Goal: Information Seeking & Learning: Learn about a topic

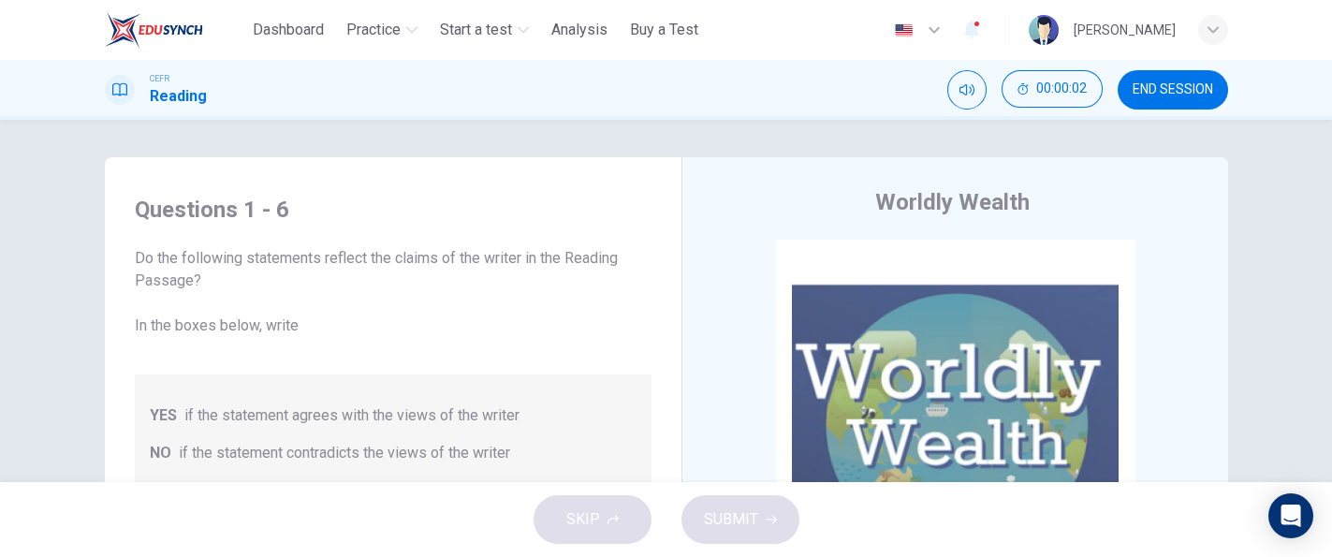
click at [1143, 88] on span "END SESSION" at bounding box center [1173, 89] width 81 height 15
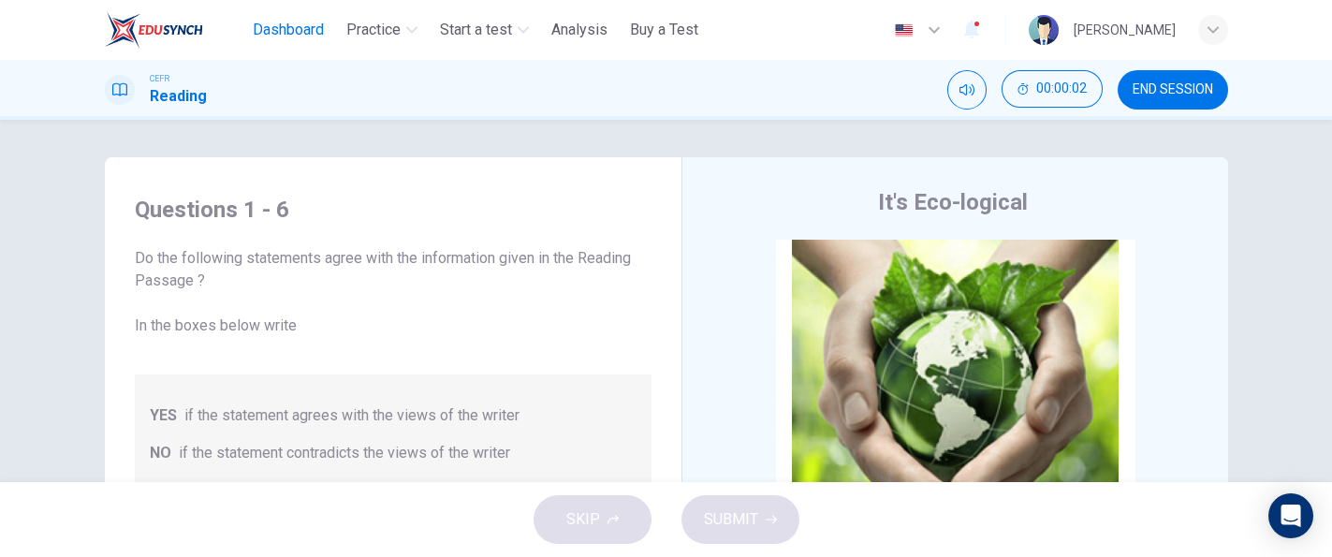
click at [316, 29] on span "Dashboard" at bounding box center [288, 30] width 71 height 22
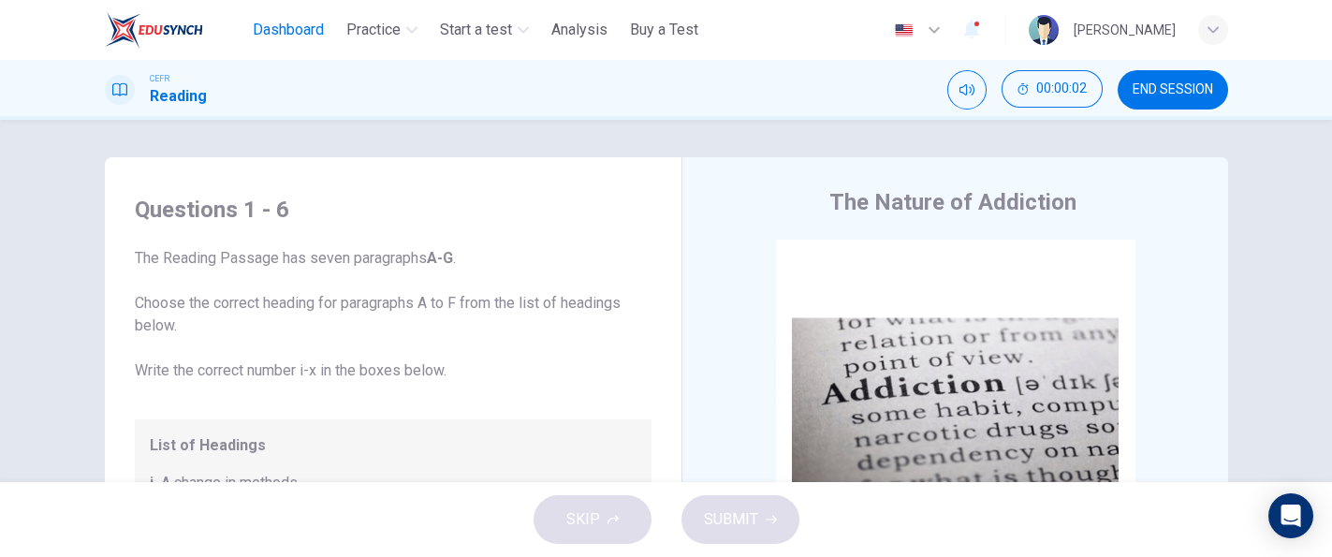
click at [304, 34] on span "Dashboard" at bounding box center [288, 30] width 71 height 22
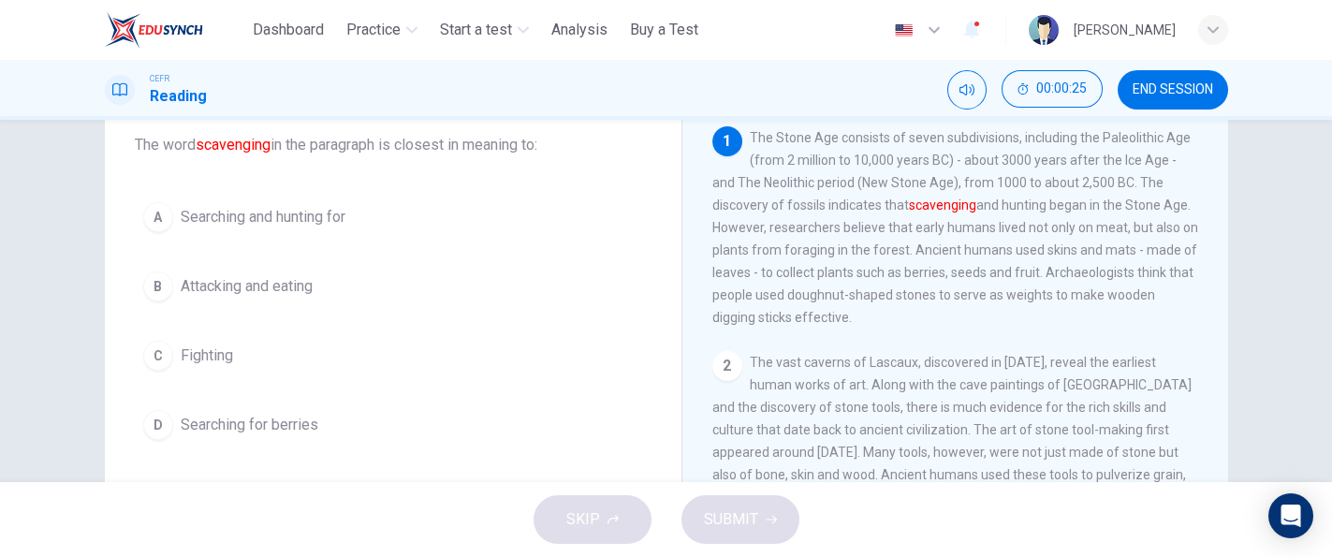
scroll to position [114, 0]
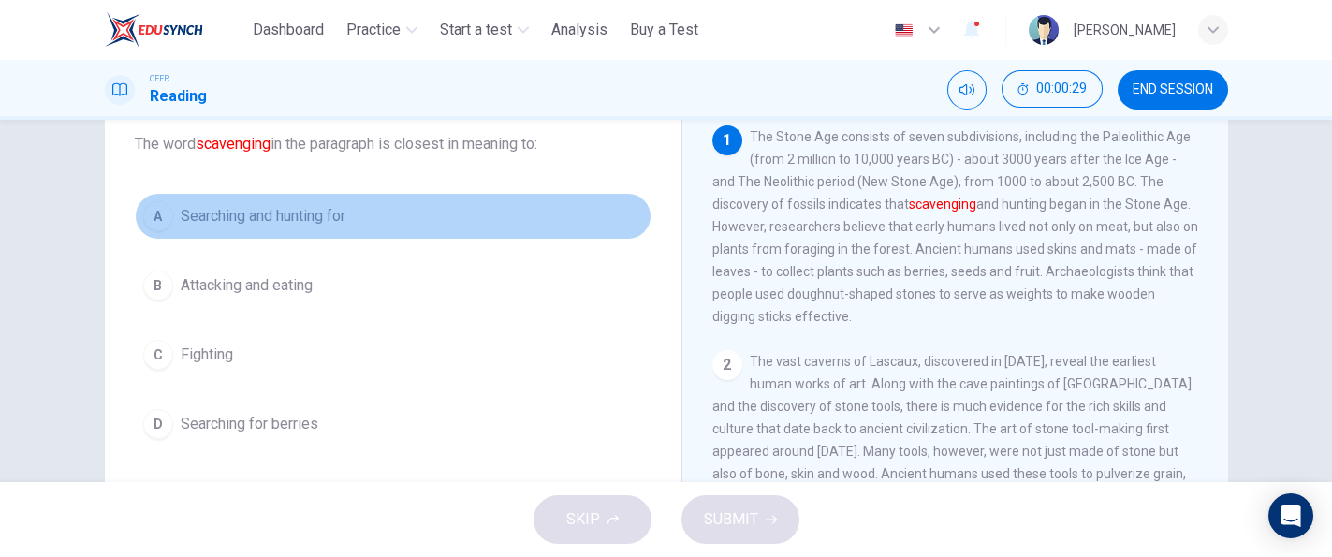
click at [333, 212] on span "Searching and hunting for" at bounding box center [263, 216] width 165 height 22
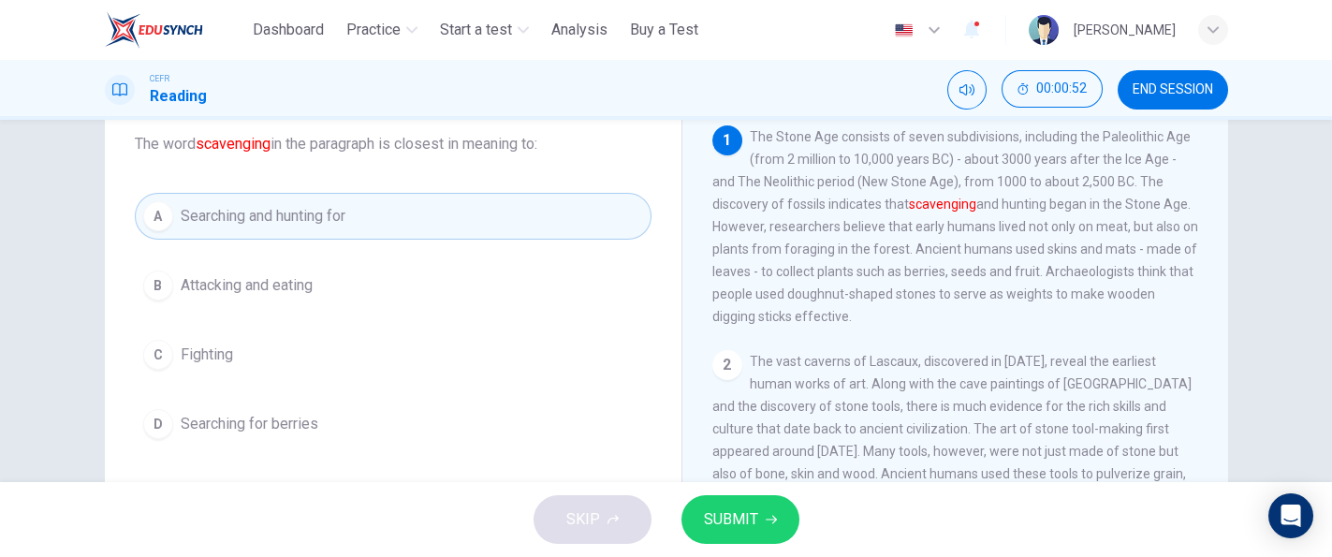
click at [512, 327] on div "A Searching and hunting for B Attacking and eating C Fighting D Searching for b…" at bounding box center [393, 320] width 517 height 255
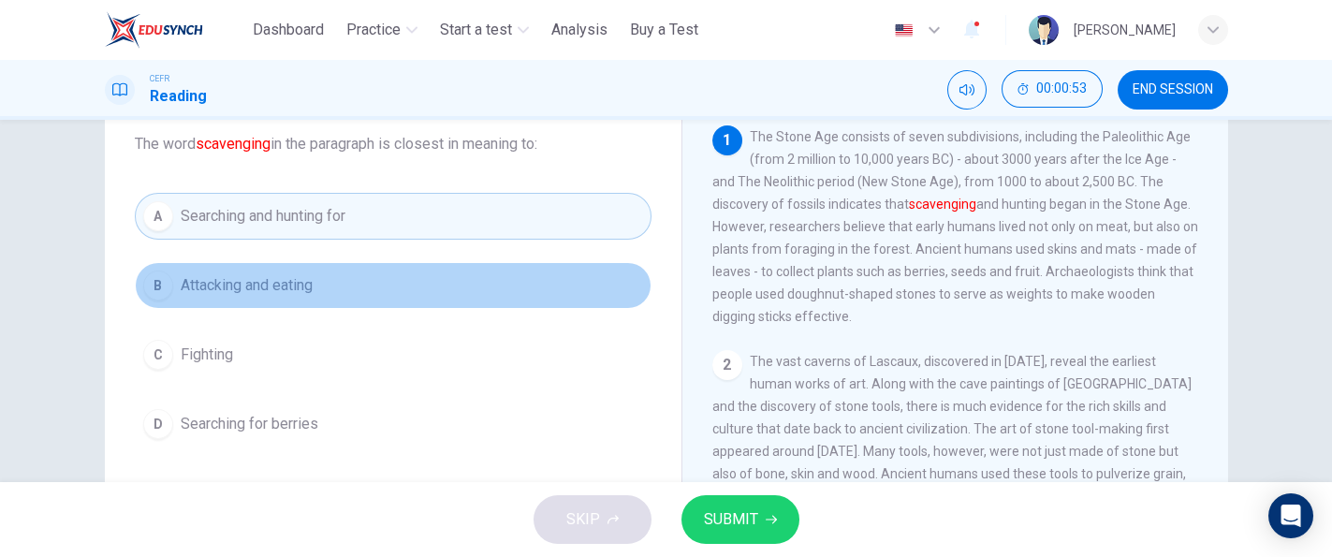
click at [329, 275] on button "B Attacking and eating" at bounding box center [393, 285] width 517 height 47
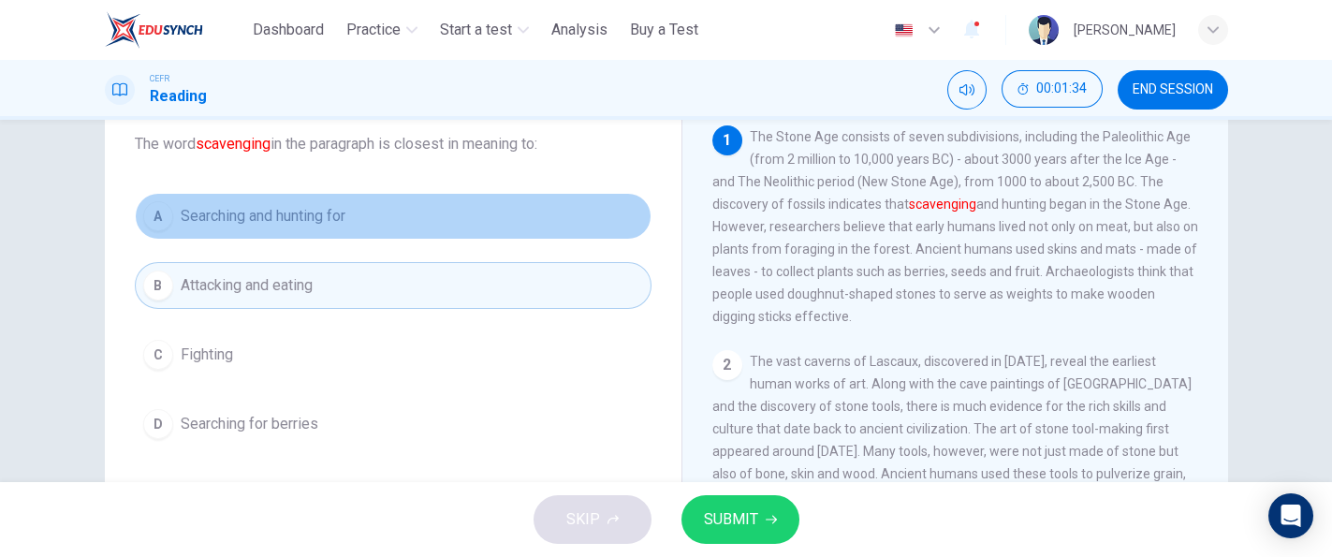
click at [438, 208] on button "A Searching and hunting for" at bounding box center [393, 216] width 517 height 47
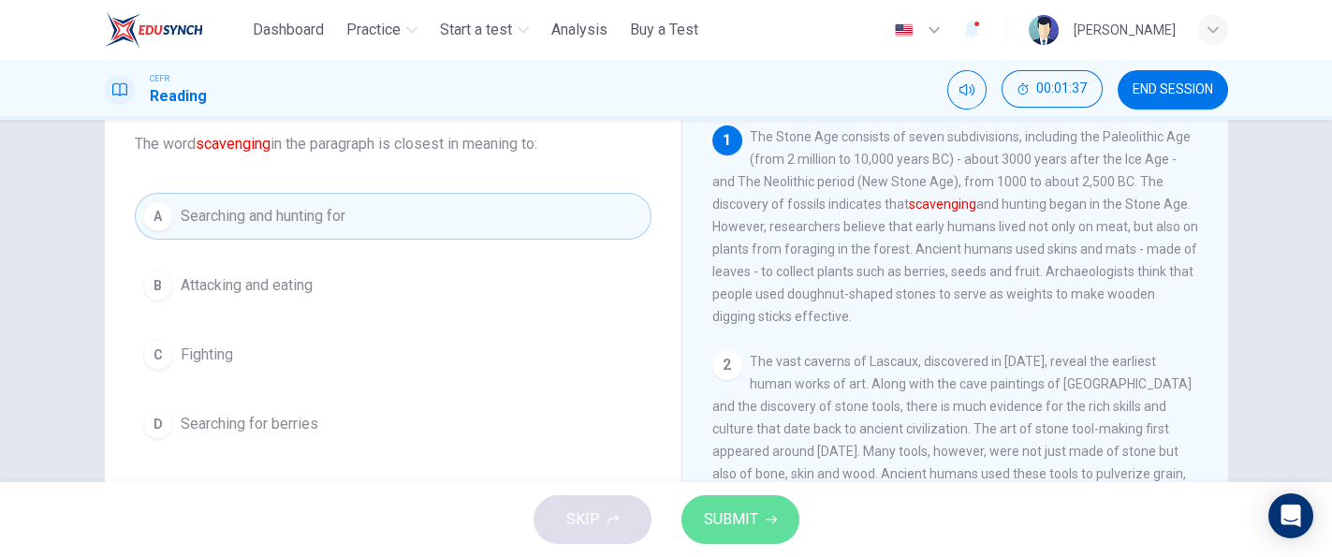
click at [721, 515] on span "SUBMIT" at bounding box center [731, 520] width 54 height 26
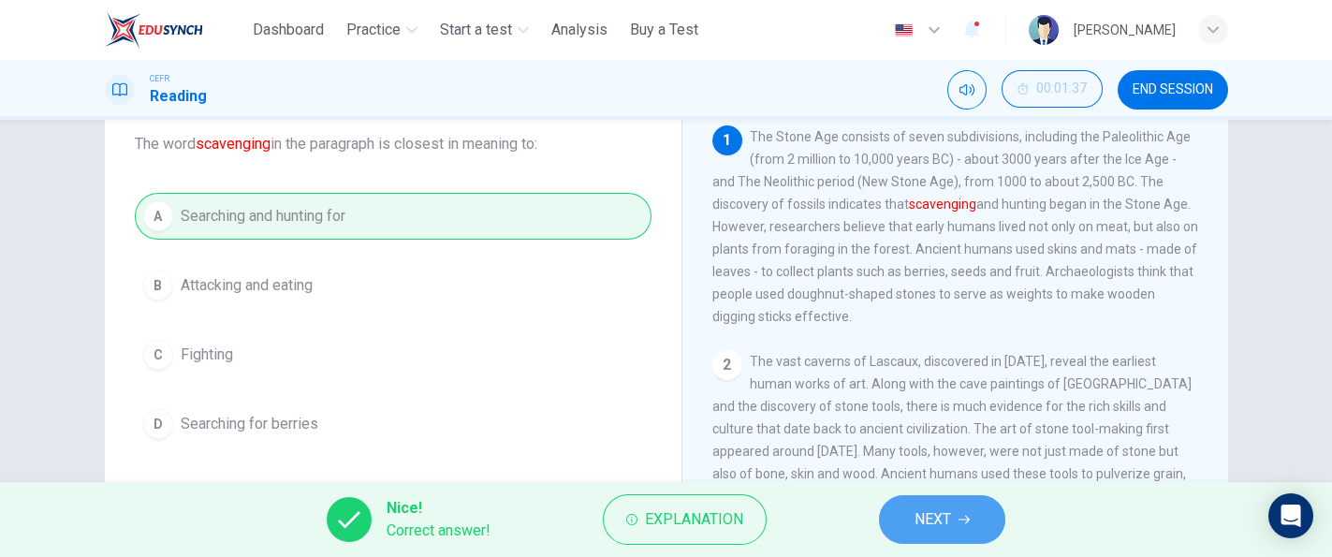
click at [898, 511] on button "NEXT" at bounding box center [942, 519] width 126 height 49
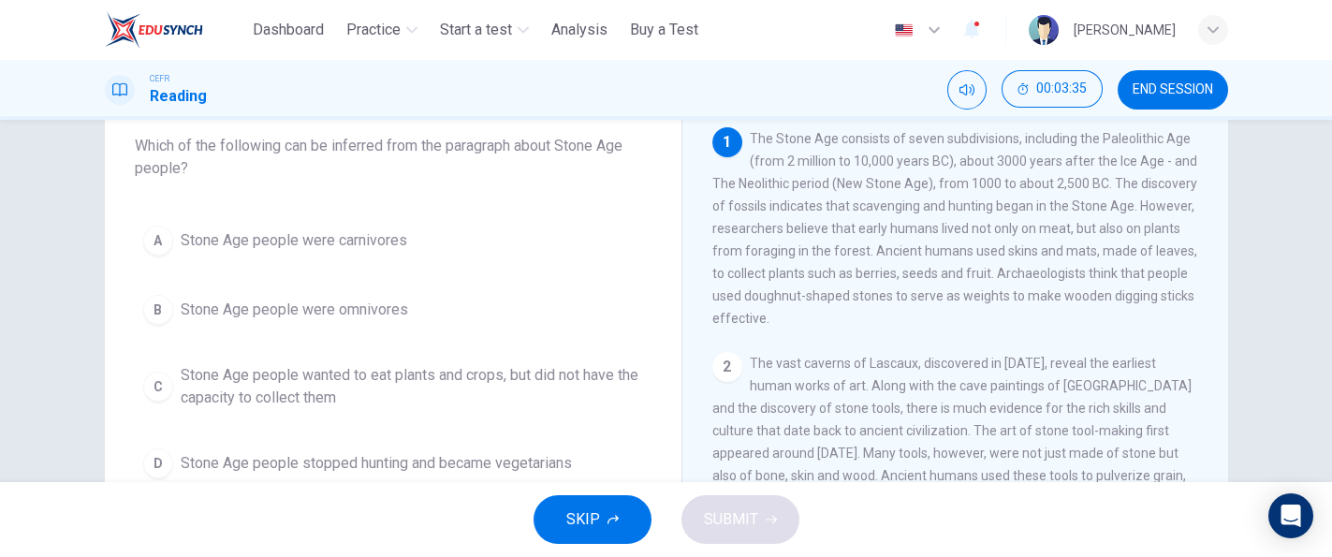
scroll to position [110, 0]
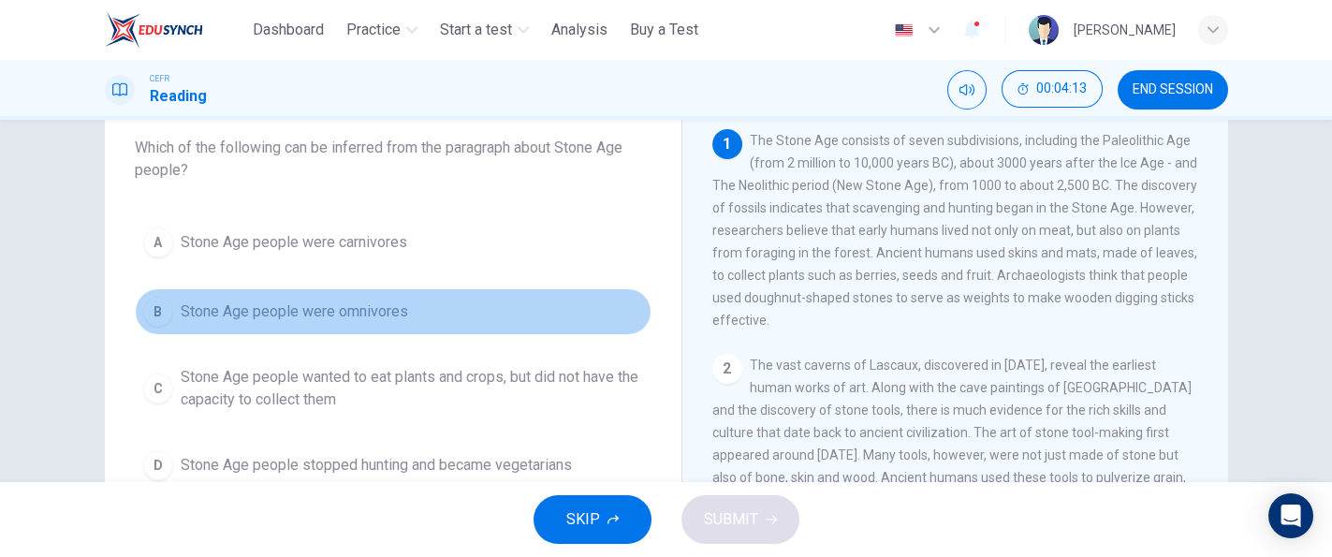
click at [374, 308] on span "Stone Age people were omnivores" at bounding box center [295, 312] width 228 height 22
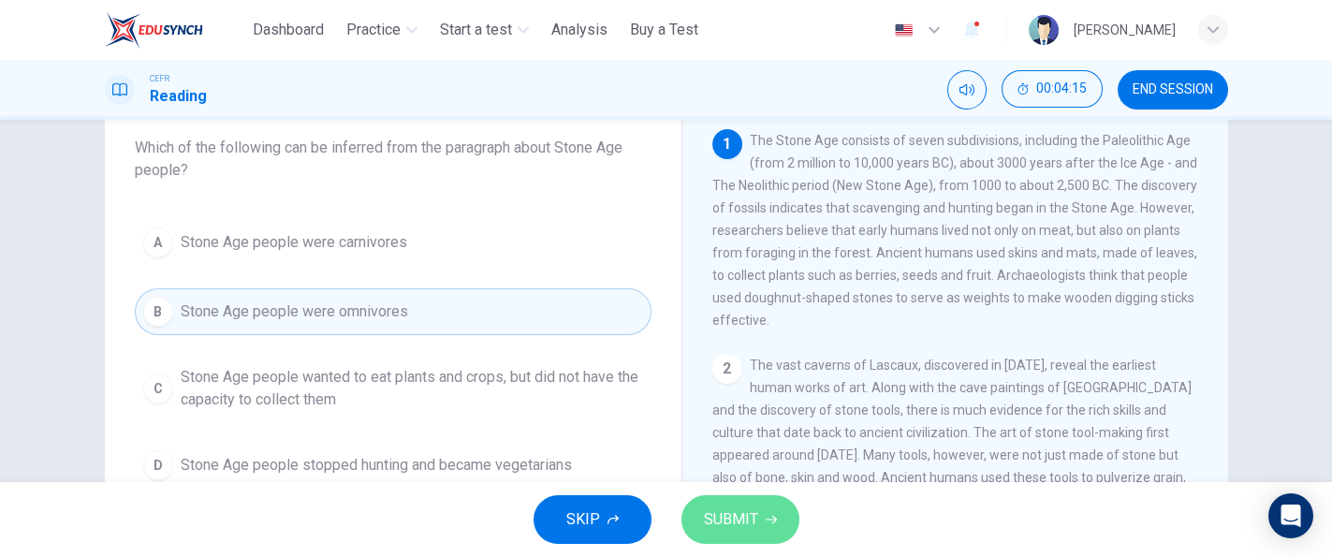
click at [740, 526] on span "SUBMIT" at bounding box center [731, 520] width 54 height 26
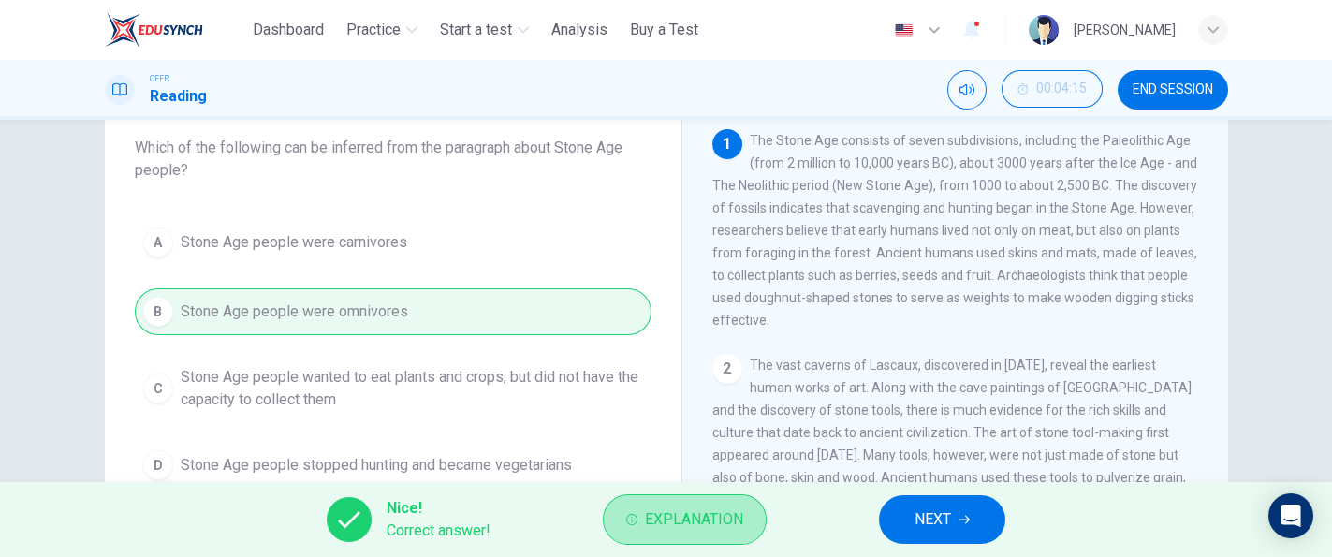
click at [740, 526] on span "Explanation" at bounding box center [694, 520] width 98 height 26
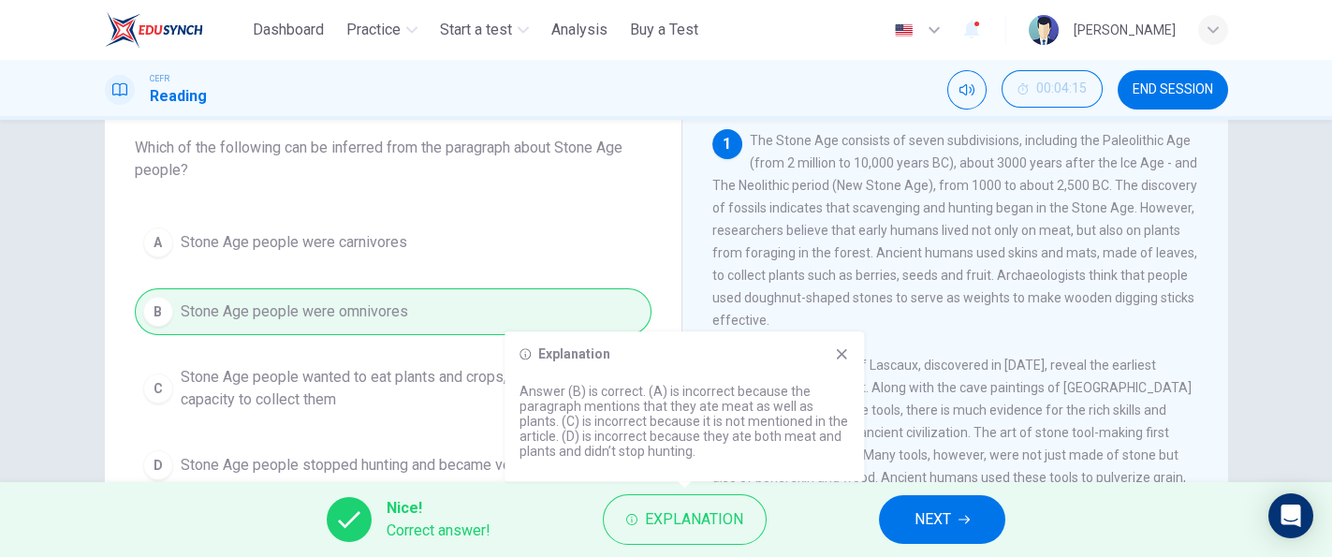
click at [962, 502] on button "NEXT" at bounding box center [942, 519] width 126 height 49
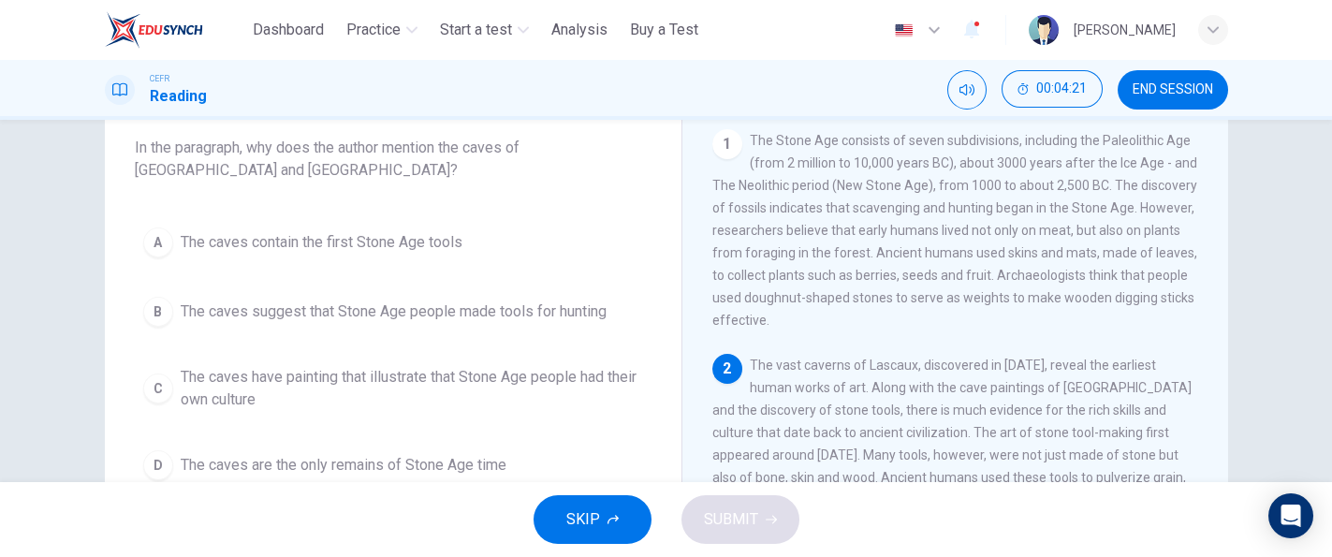
click at [1222, 260] on div "Question 3 In the paragraph, why does the author mention the caves of Lascaux a…" at bounding box center [666, 372] width 1183 height 651
drag, startPoint x: 1222, startPoint y: 260, endPoint x: 1224, endPoint y: 291, distance: 31.0
click at [1224, 291] on div "Question 3 In the paragraph, why does the author mention the caves of Lascaux a…" at bounding box center [666, 372] width 1183 height 651
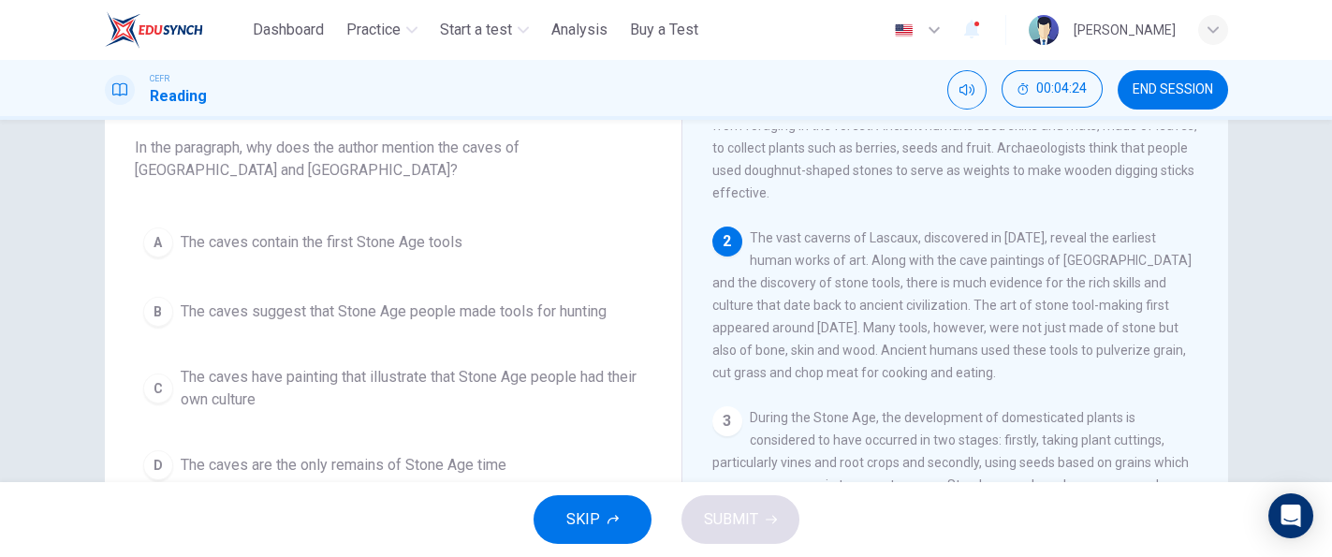
scroll to position [125, 0]
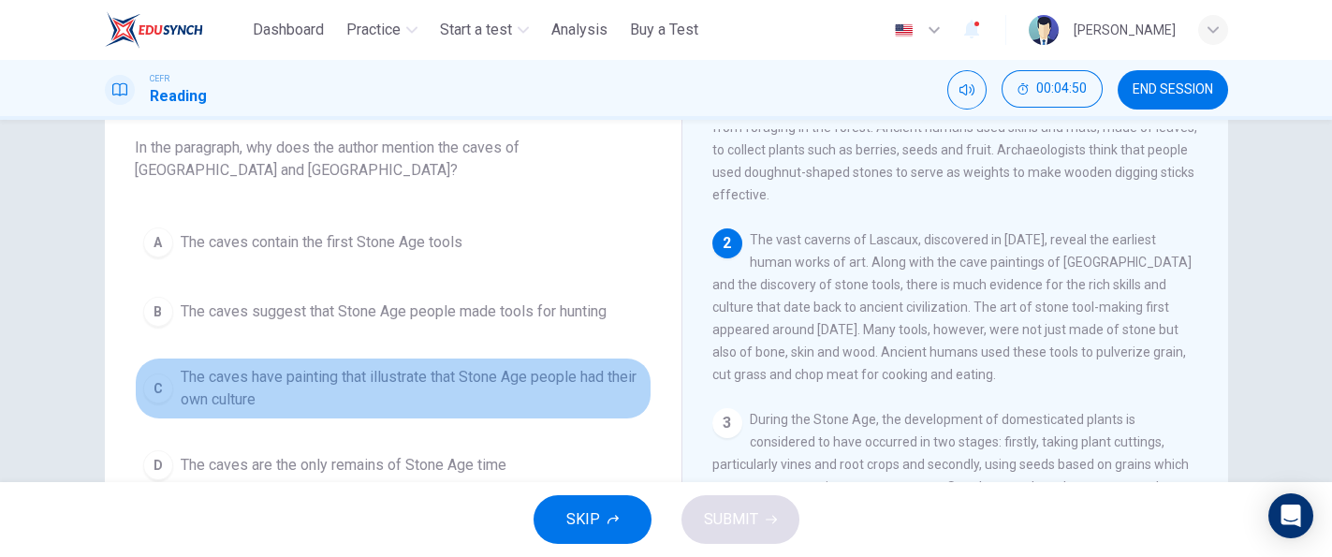
click at [623, 383] on span "The caves have painting that illustrate that Stone Age people had their own cul…" at bounding box center [412, 388] width 463 height 45
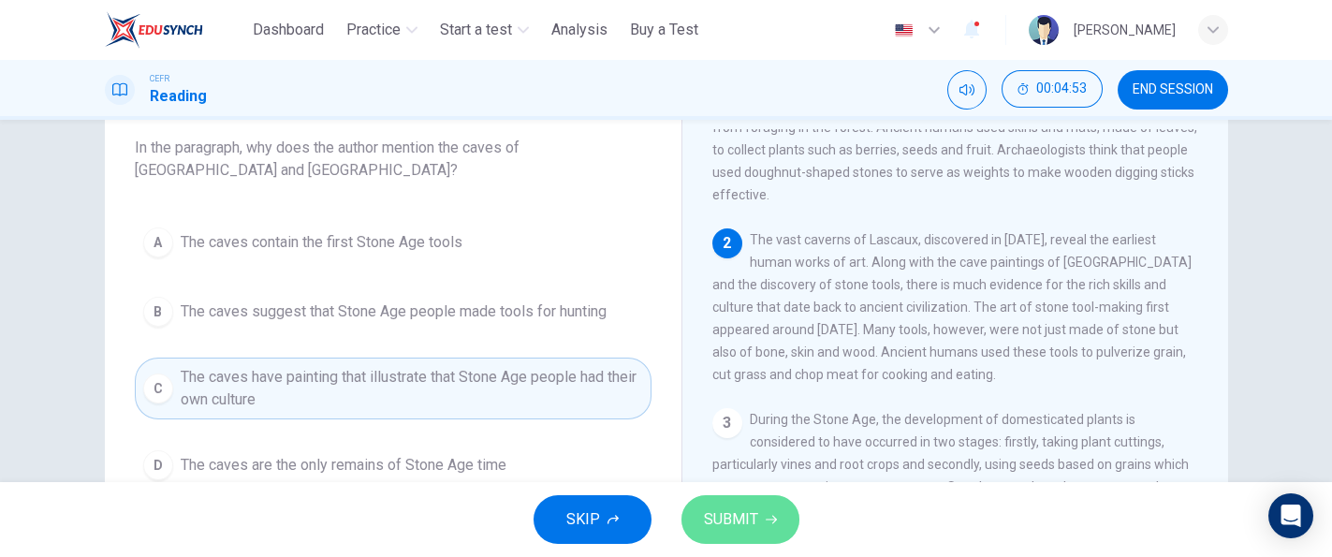
click at [771, 511] on button "SUBMIT" at bounding box center [741, 519] width 118 height 49
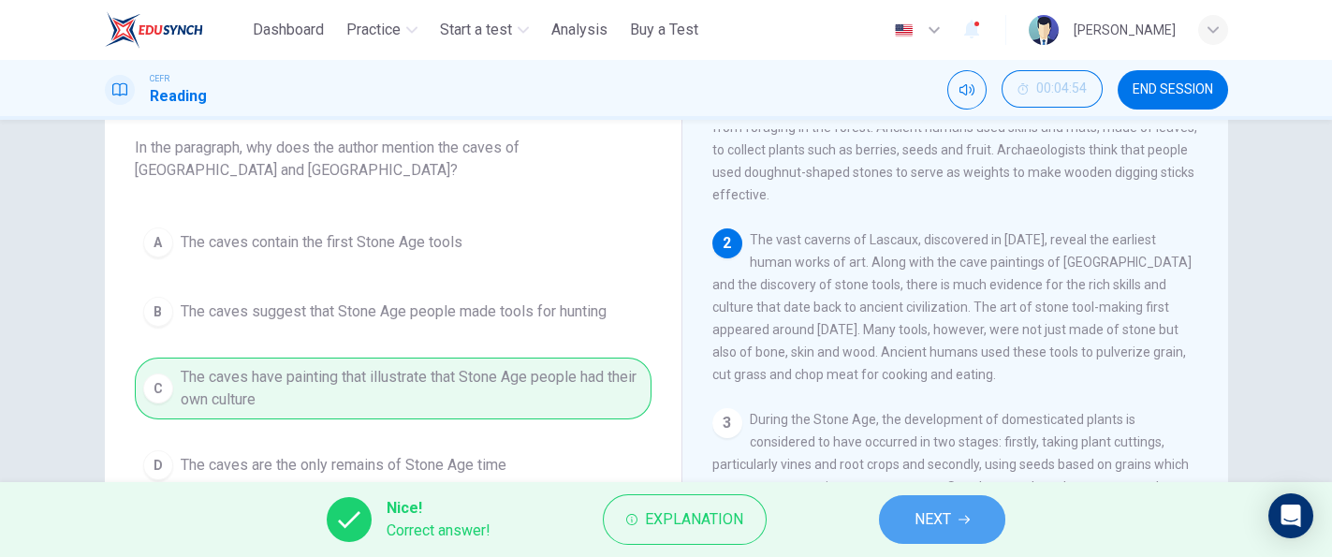
click at [919, 513] on span "NEXT" at bounding box center [933, 520] width 37 height 26
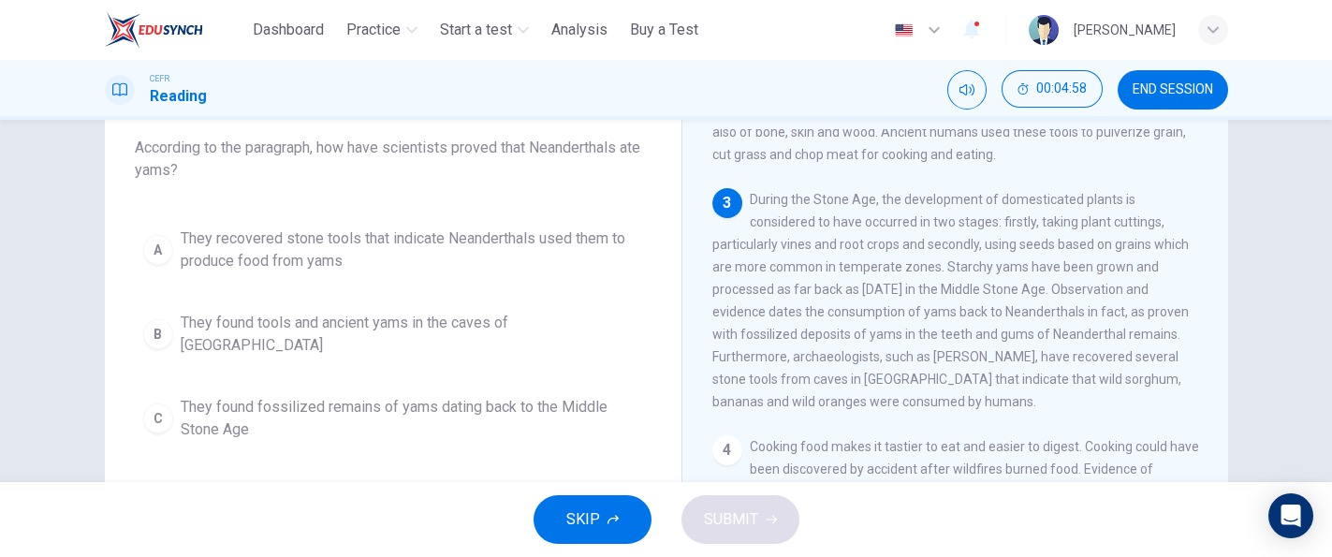
scroll to position [342, 0]
click at [1312, 393] on div "Question 4 According to the paragraph, how have scientists proved that Neandert…" at bounding box center [666, 301] width 1332 height 362
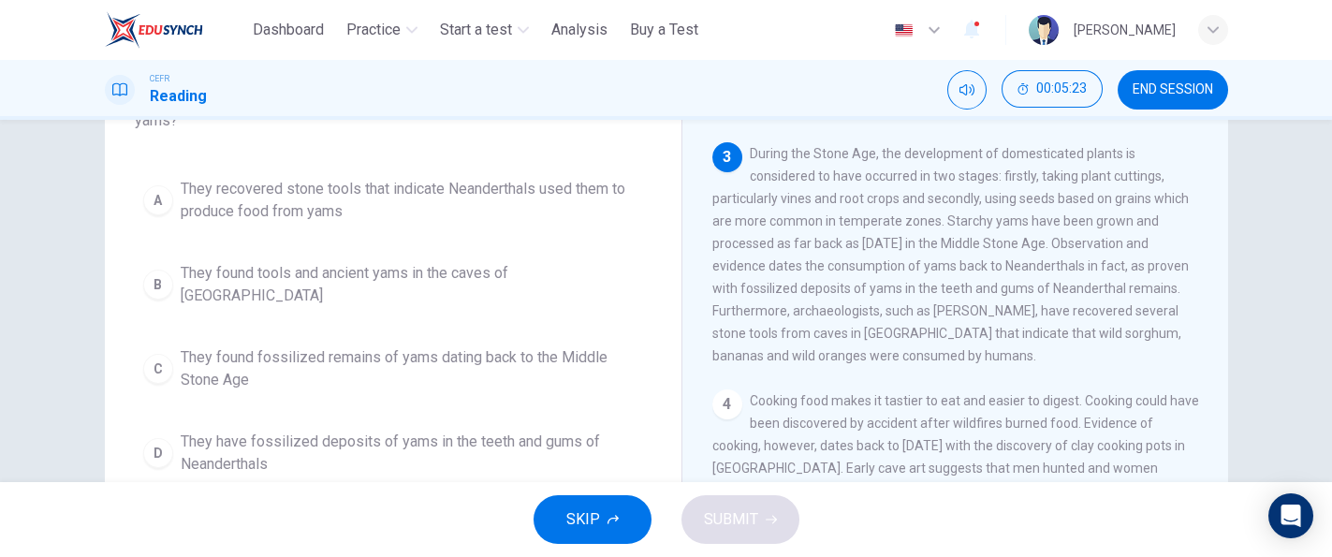
scroll to position [163, 0]
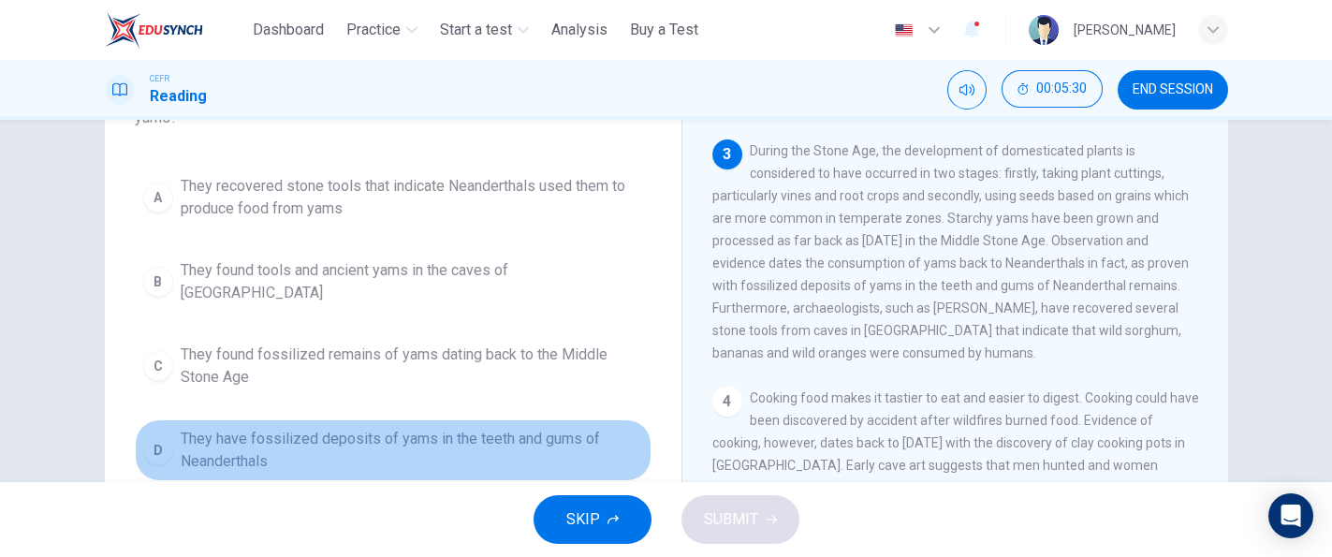
click at [566, 432] on span "They have fossilized deposits of yams in the teeth and gums of Neanderthals" at bounding box center [412, 450] width 463 height 45
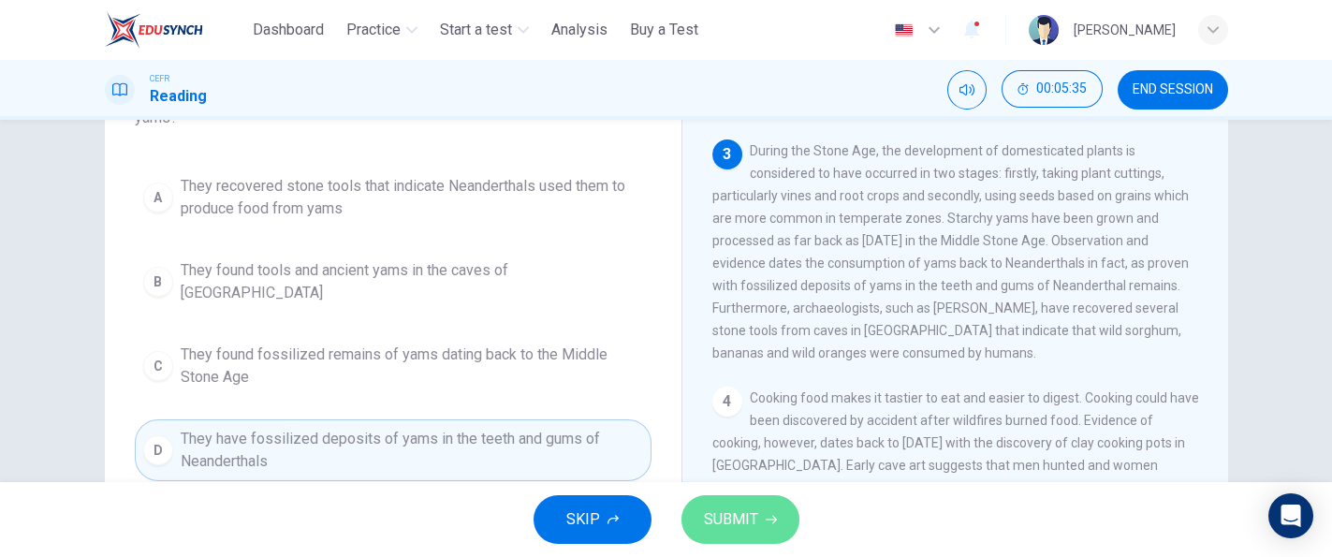
click at [736, 514] on span "SUBMIT" at bounding box center [731, 520] width 54 height 26
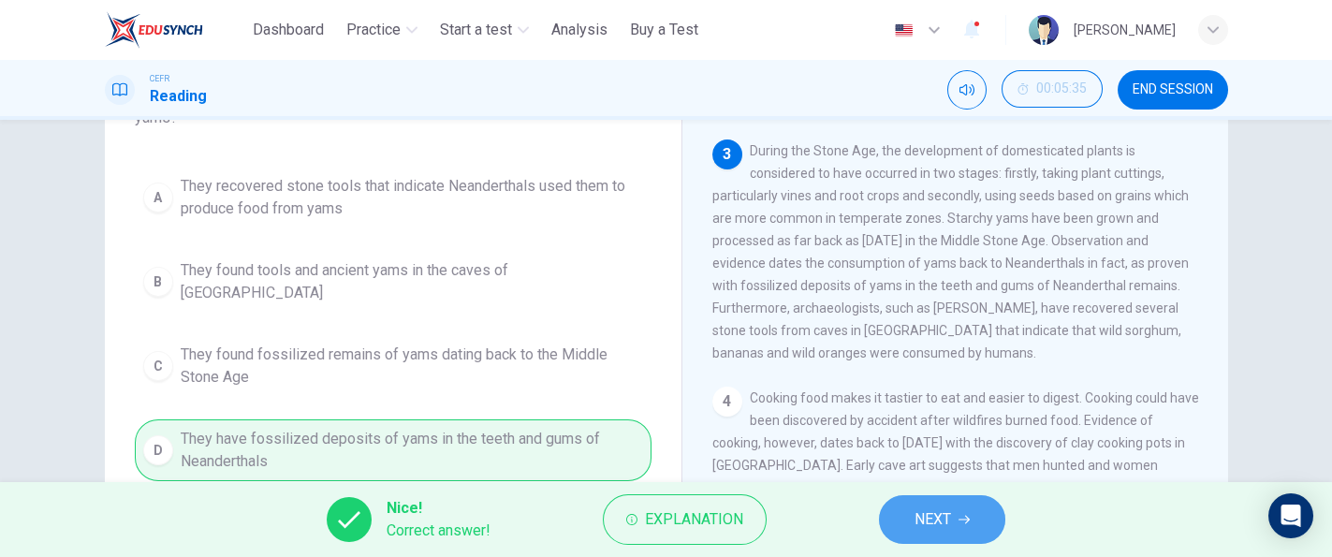
click at [922, 521] on span "NEXT" at bounding box center [933, 520] width 37 height 26
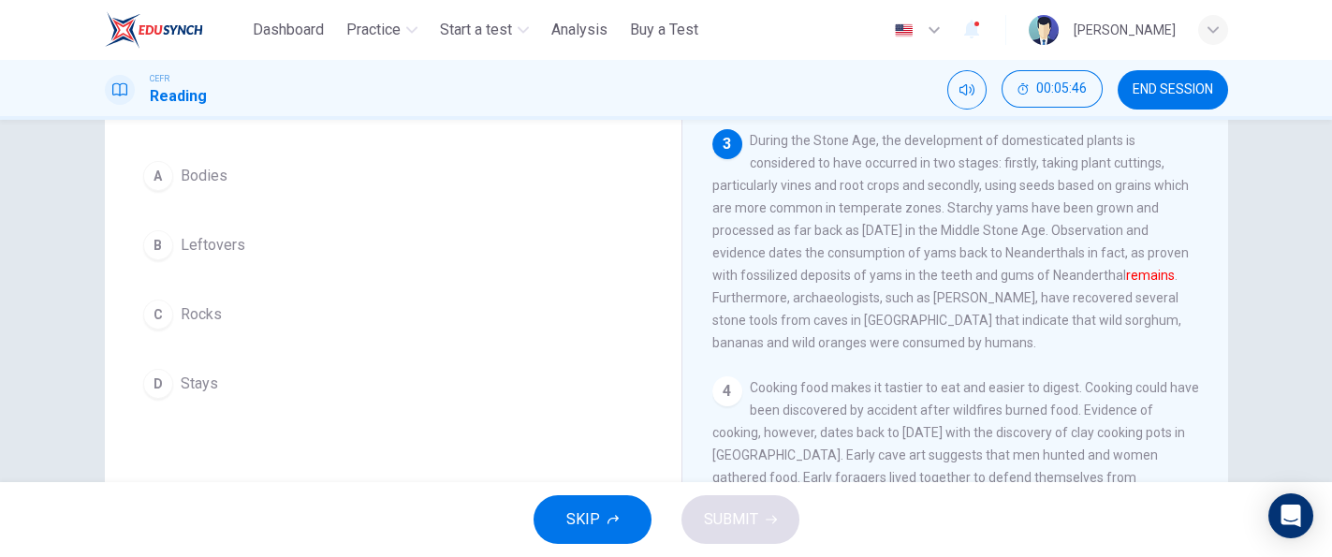
scroll to position [155, 0]
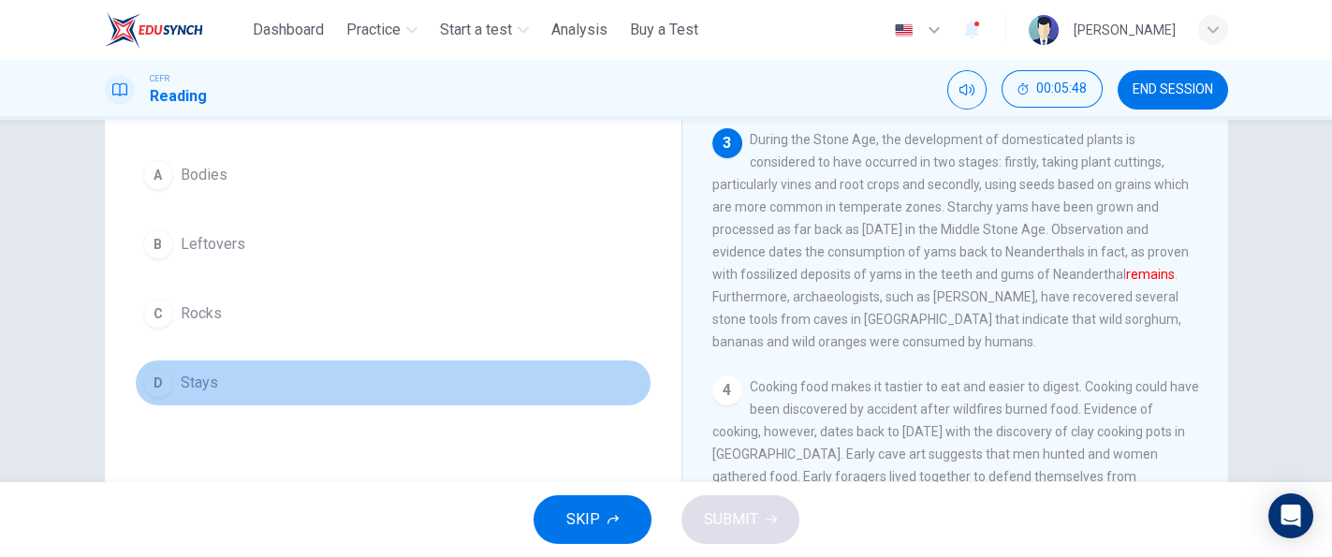
click at [182, 387] on span "Stays" at bounding box center [199, 383] width 37 height 22
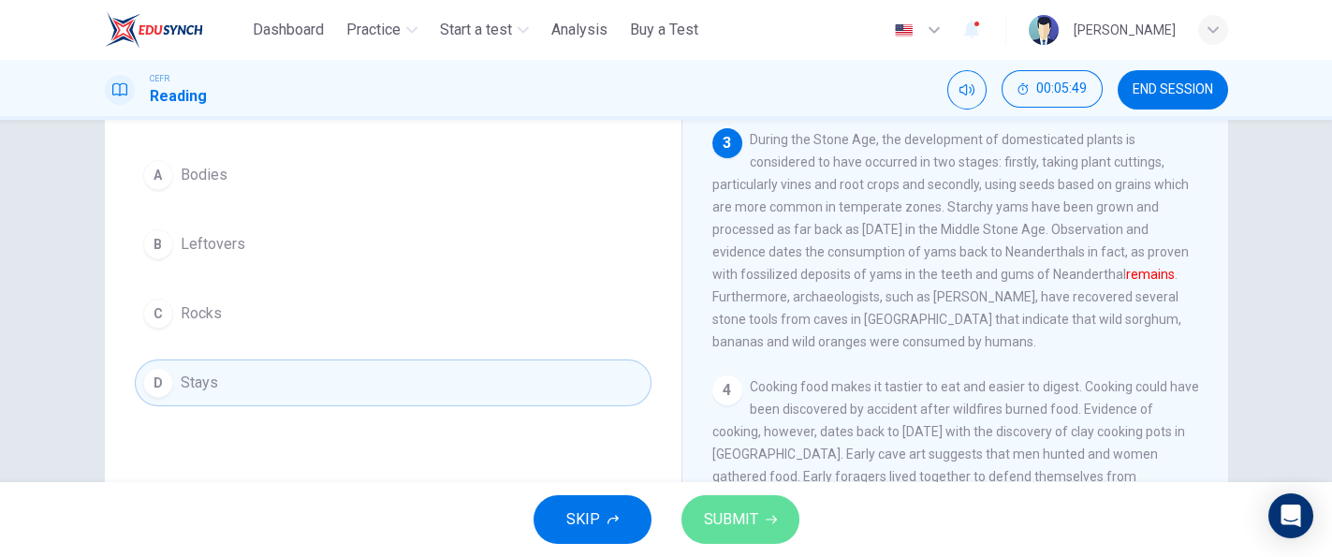
click at [769, 530] on button "SUBMIT" at bounding box center [741, 519] width 118 height 49
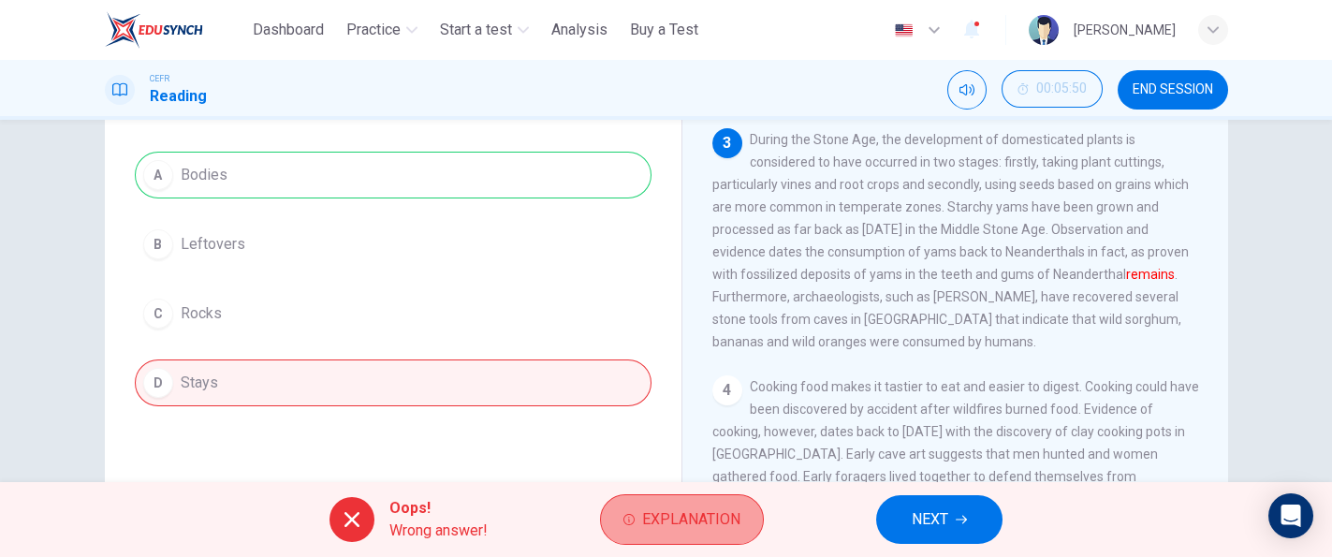
click at [731, 505] on button "Explanation" at bounding box center [682, 519] width 164 height 51
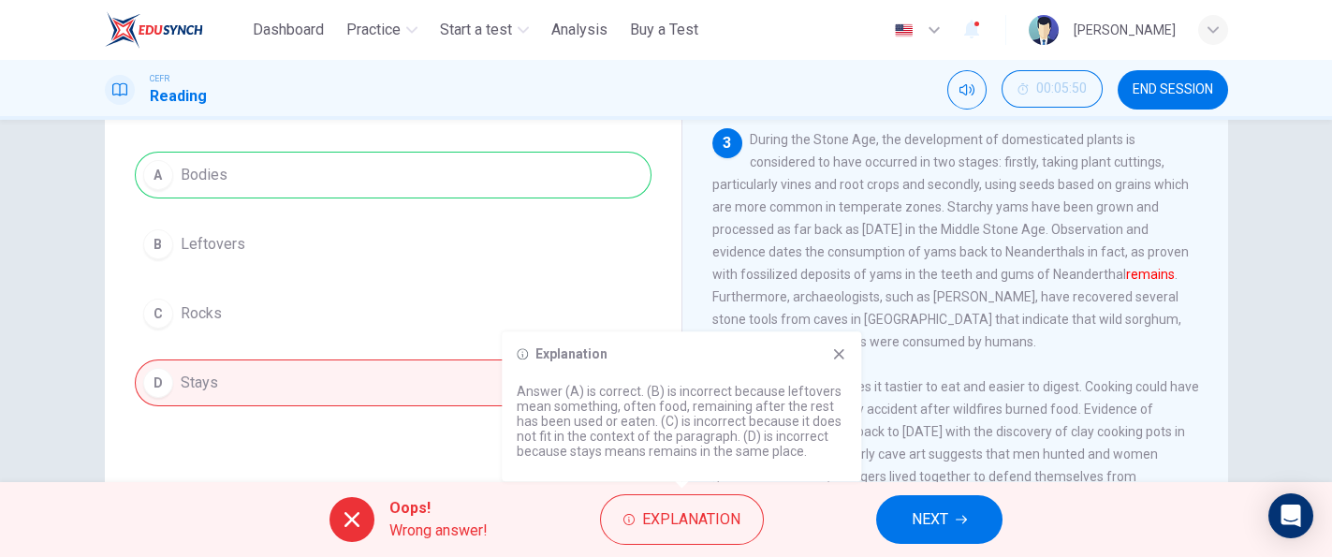
click at [936, 417] on span "Cooking food makes it tastier to eat and easier to digest. Cooking could have b…" at bounding box center [955, 487] width 487 height 217
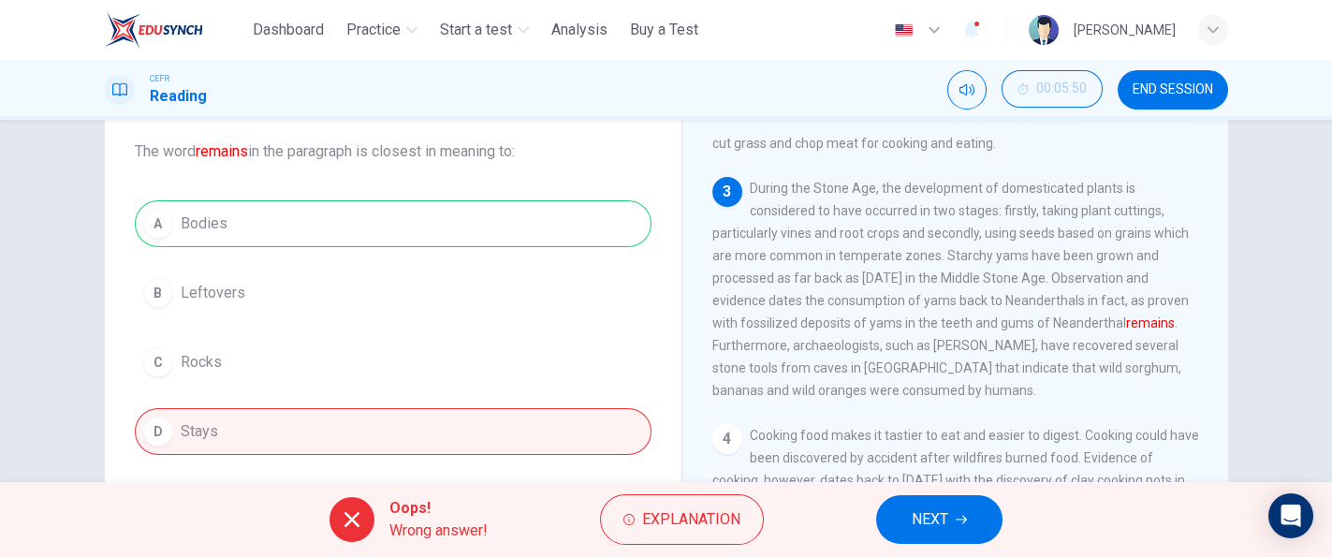
scroll to position [117, 0]
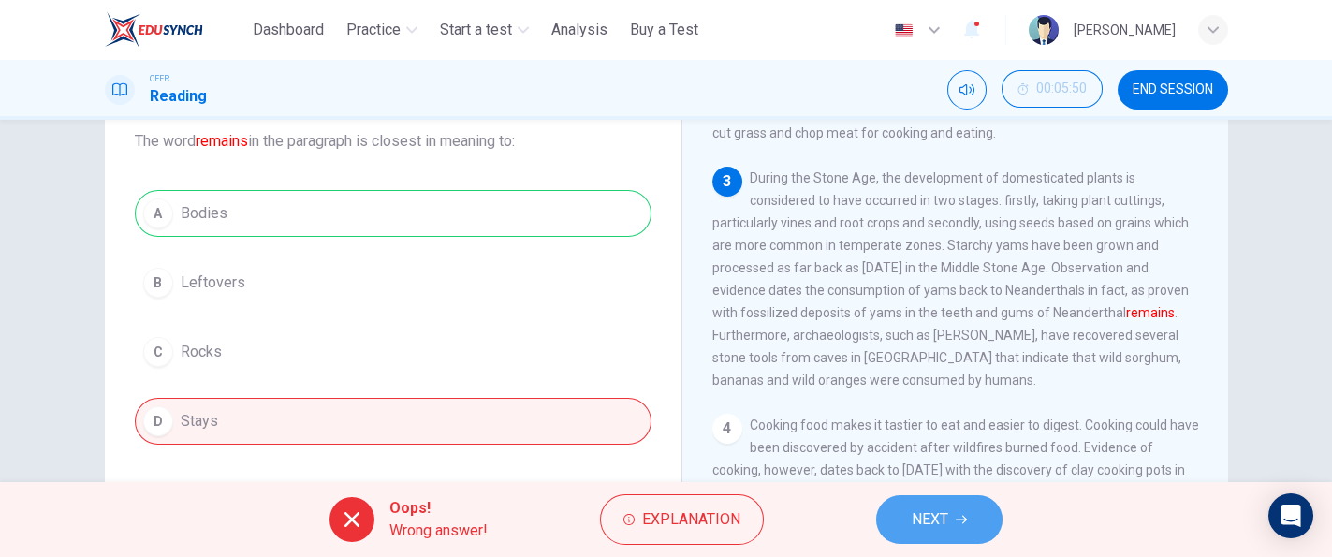
click at [961, 514] on icon "button" at bounding box center [961, 519] width 11 height 11
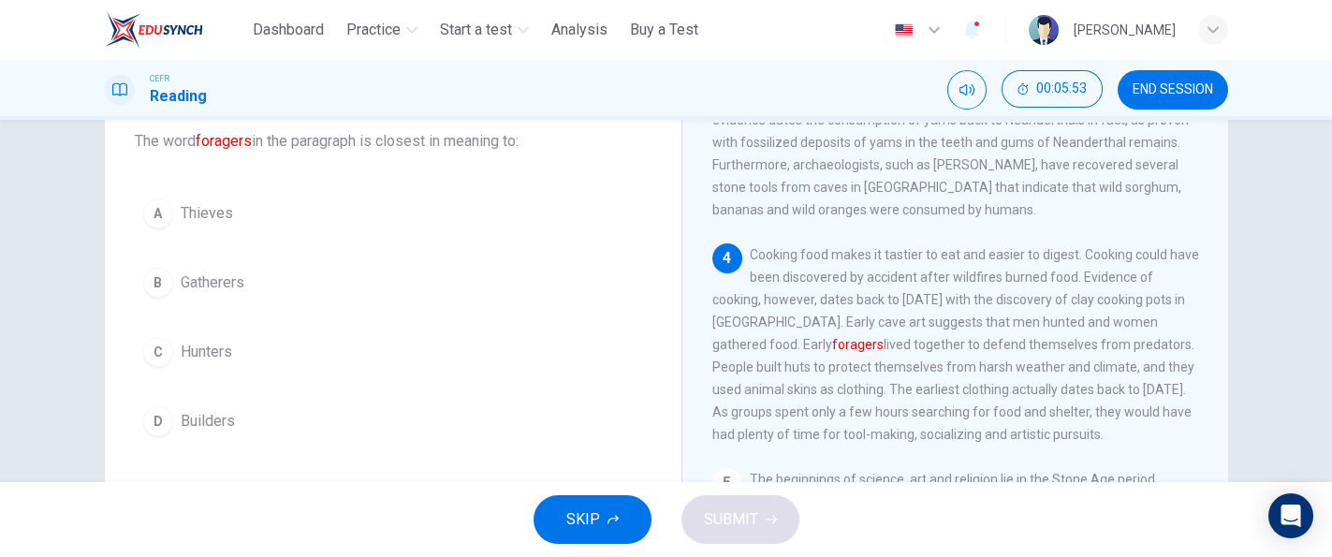
scroll to position [580, 0]
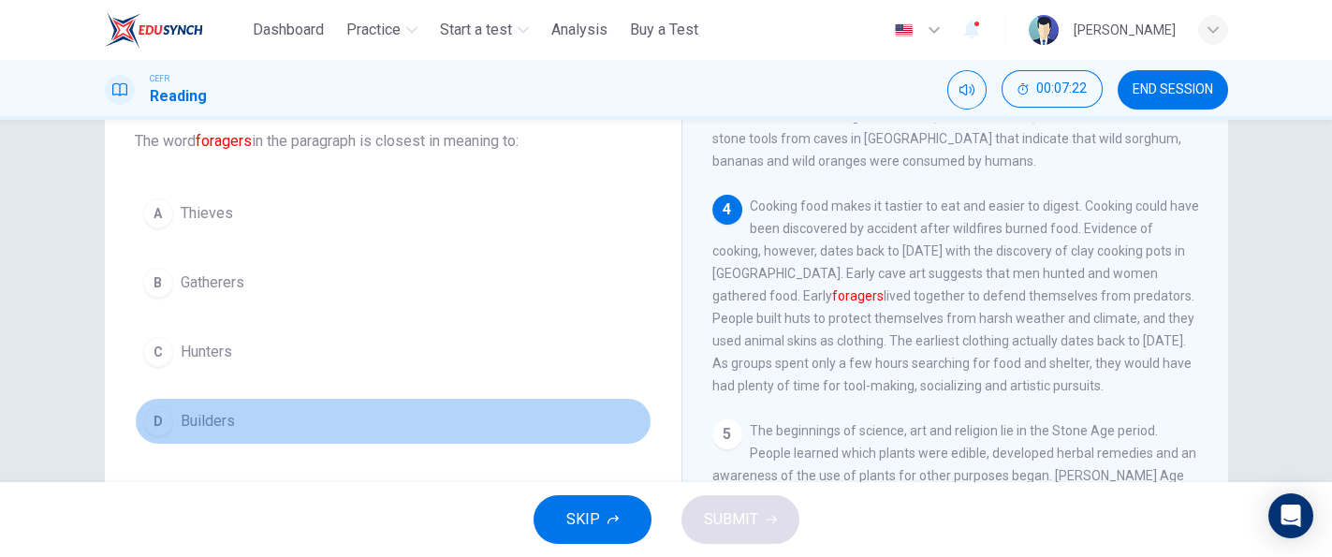
click at [203, 410] on span "Builders" at bounding box center [208, 421] width 54 height 22
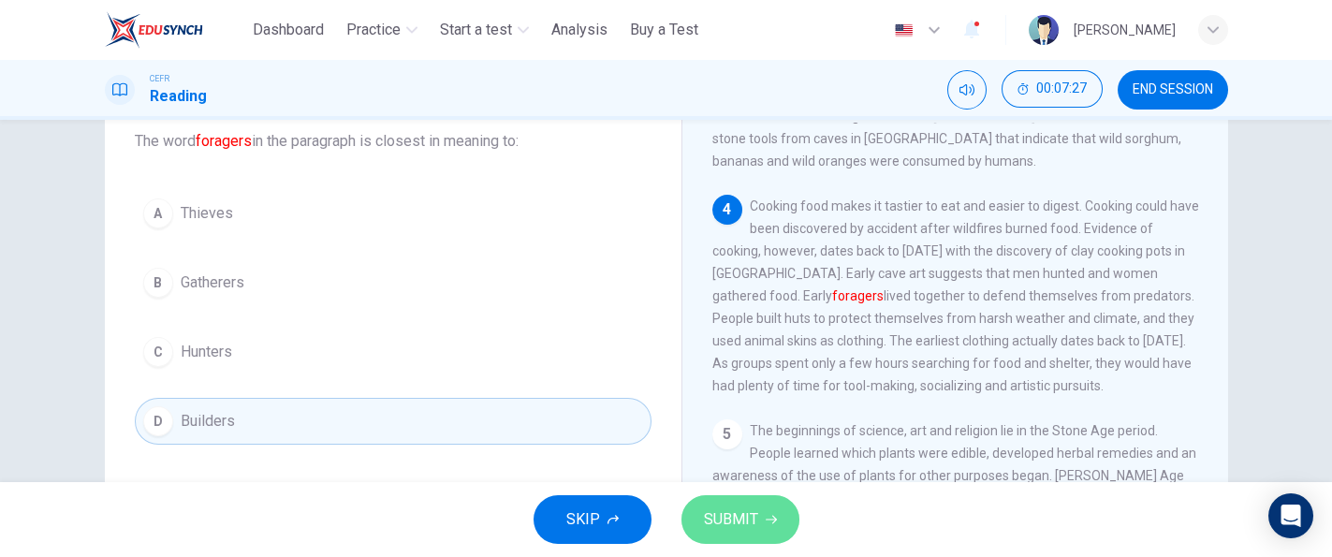
click at [732, 510] on span "SUBMIT" at bounding box center [731, 520] width 54 height 26
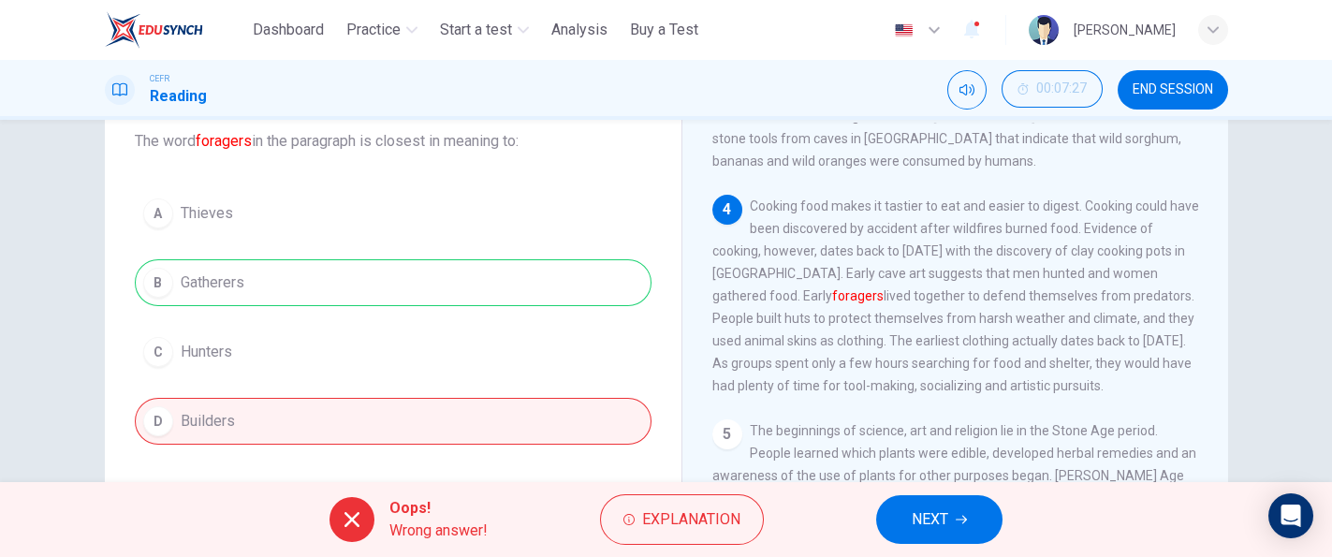
drag, startPoint x: 641, startPoint y: 287, endPoint x: 666, endPoint y: 477, distance: 190.7
click at [666, 477] on div "Question 6 The word foragers in the paragraph is closest in meaning to: A Thiev…" at bounding box center [667, 365] width 1124 height 651
click at [668, 514] on span "Explanation" at bounding box center [691, 520] width 98 height 26
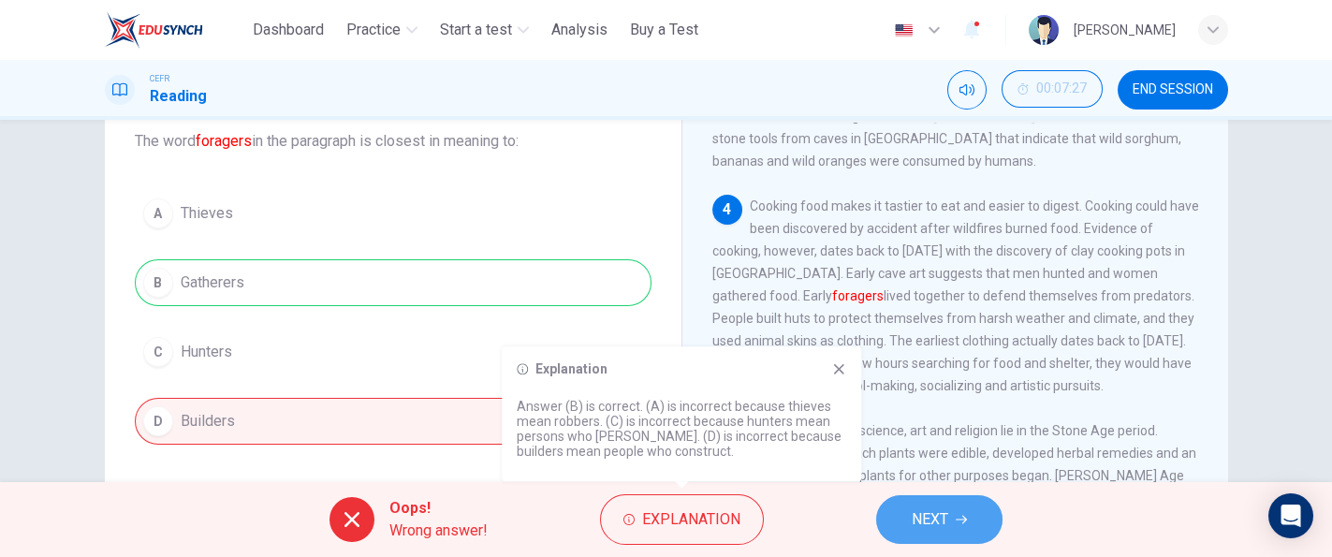
click at [925, 508] on span "NEXT" at bounding box center [930, 520] width 37 height 26
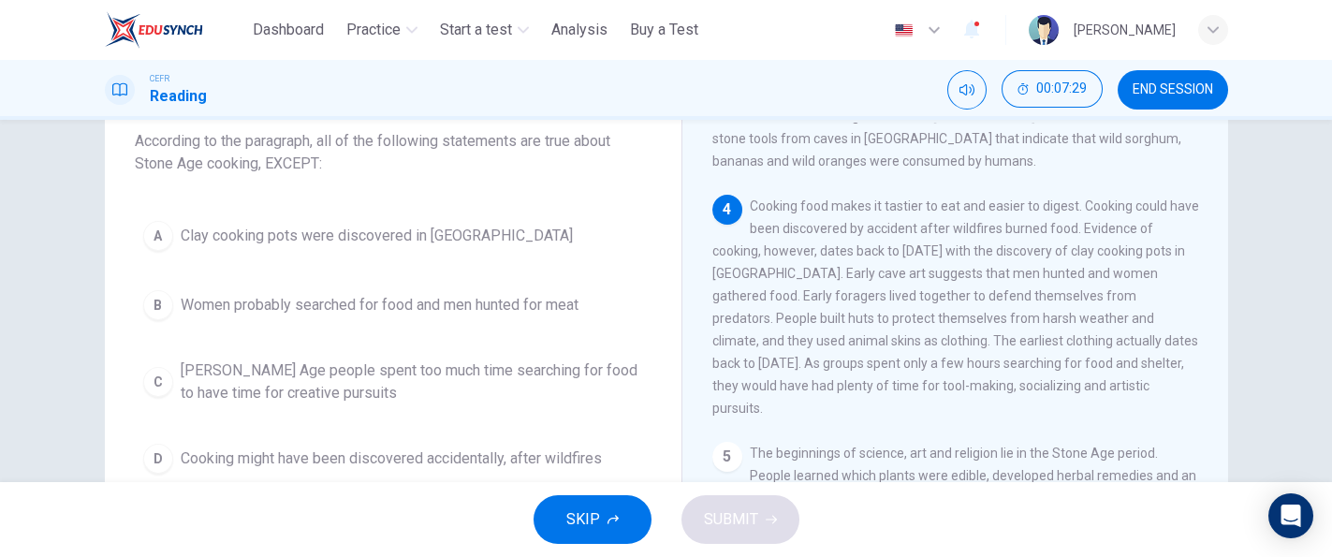
drag, startPoint x: 1235, startPoint y: 404, endPoint x: 1233, endPoint y: 437, distance: 32.8
click at [1233, 437] on div "Question 7 According to the paragraph, all of the following statements are true…" at bounding box center [666, 365] width 1183 height 651
click at [1187, 89] on span "END SESSION" at bounding box center [1173, 89] width 81 height 15
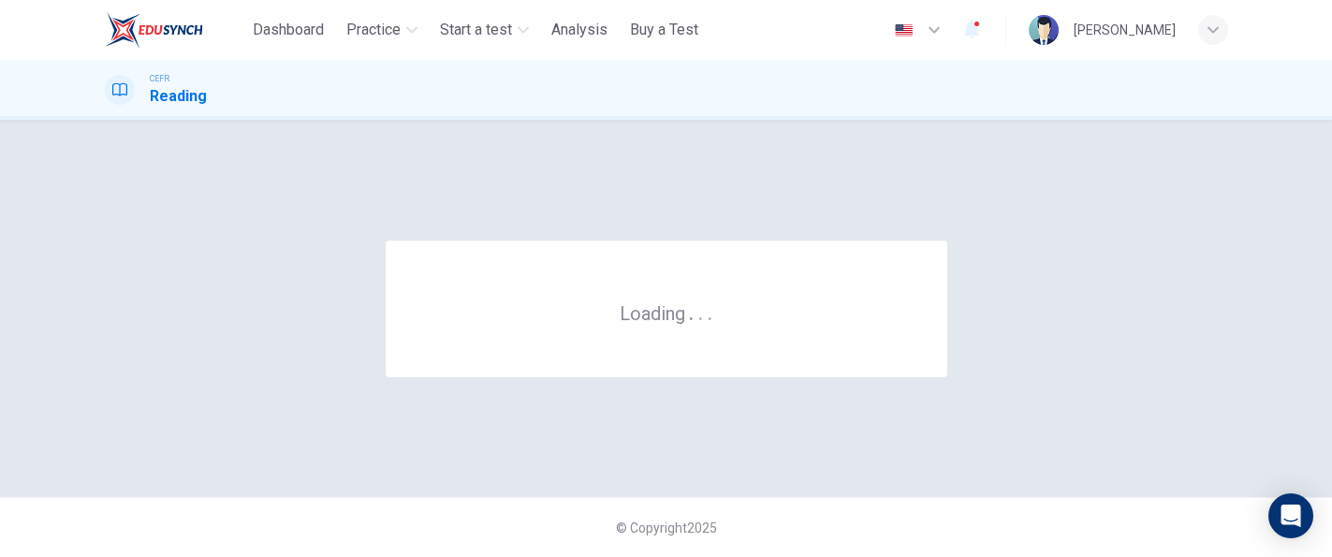
scroll to position [0, 0]
